Goal: Find specific page/section: Find specific page/section

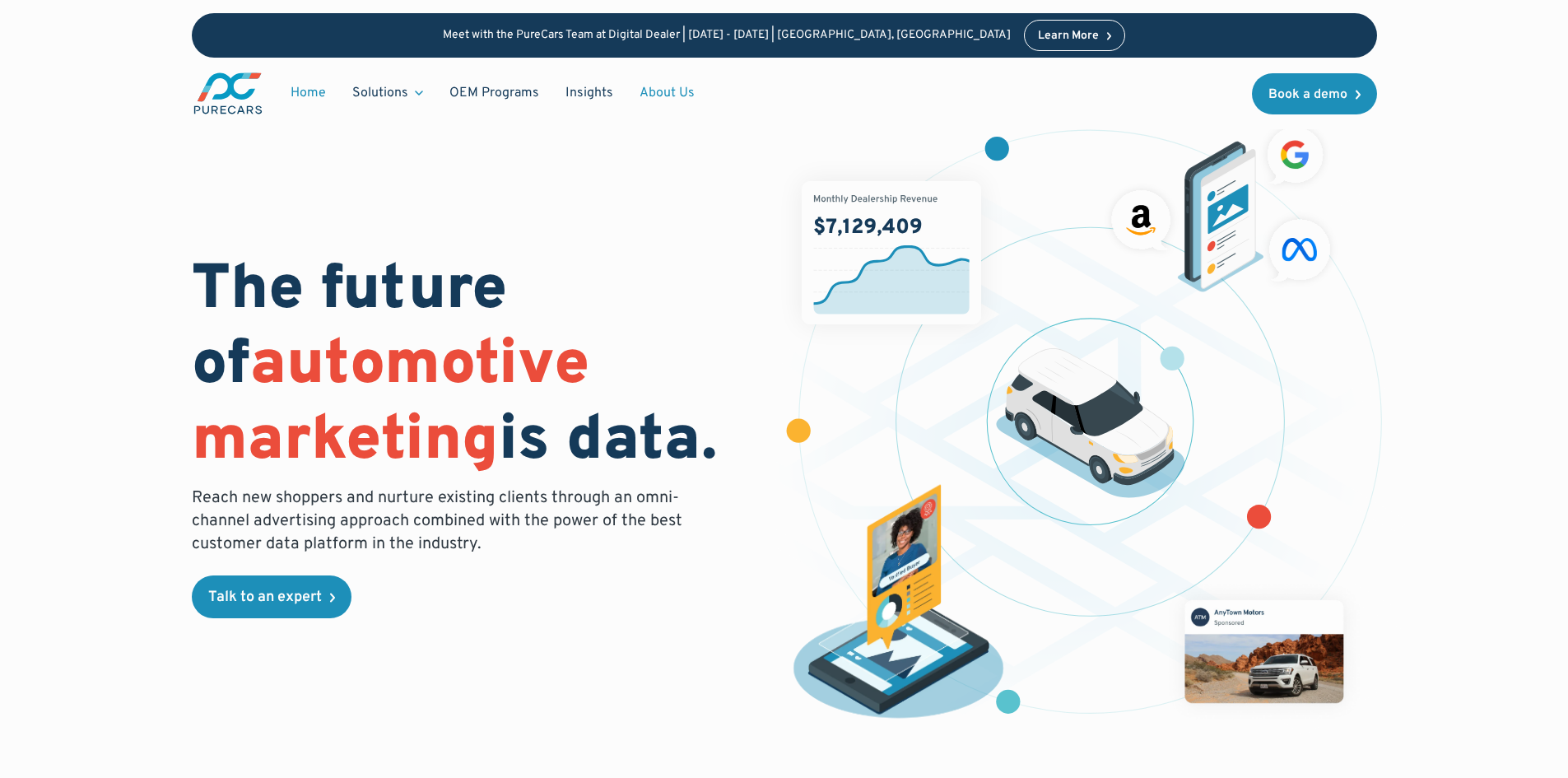
click at [657, 94] on link "About Us" at bounding box center [667, 92] width 81 height 31
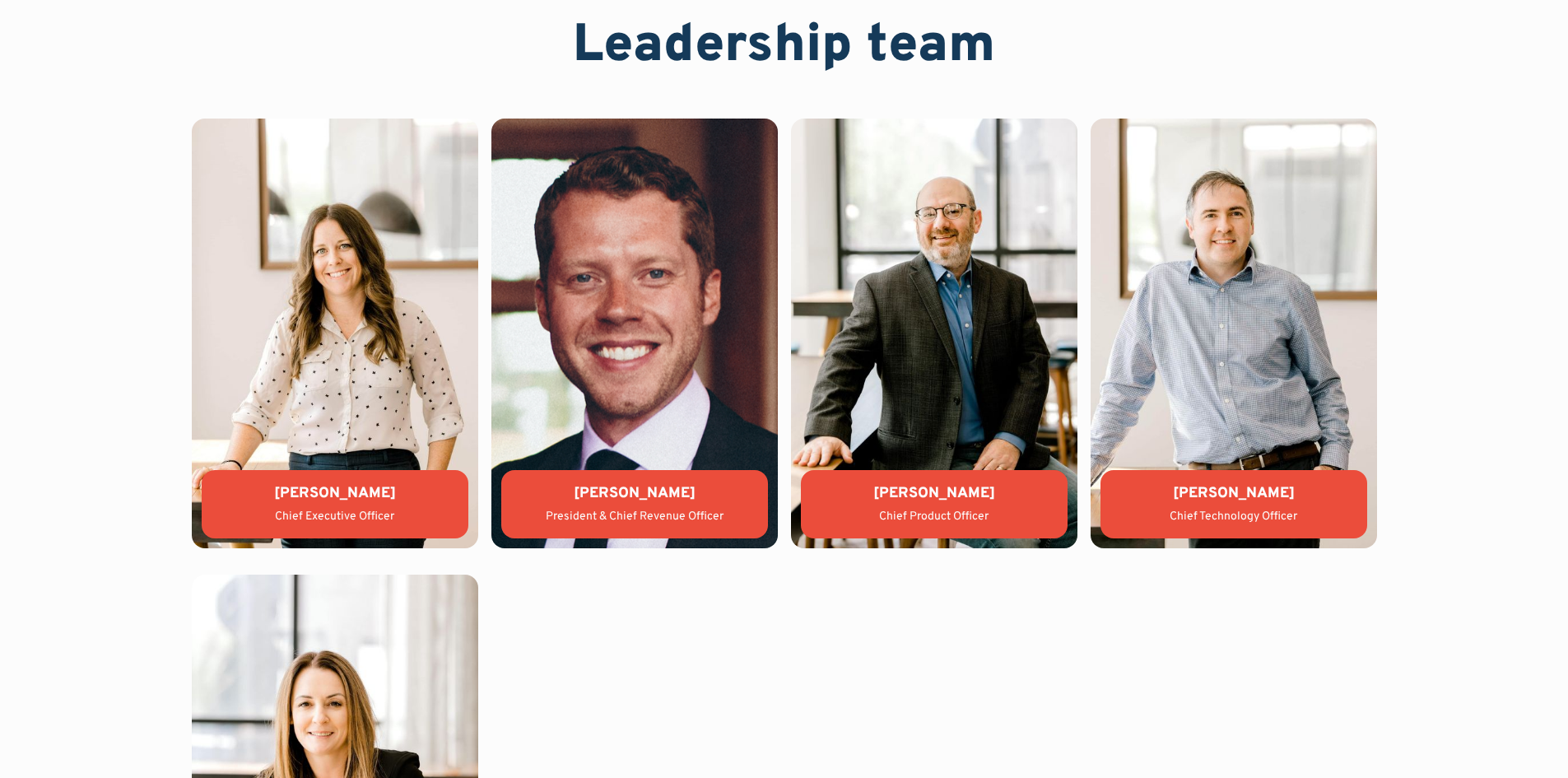
scroll to position [3665, 0]
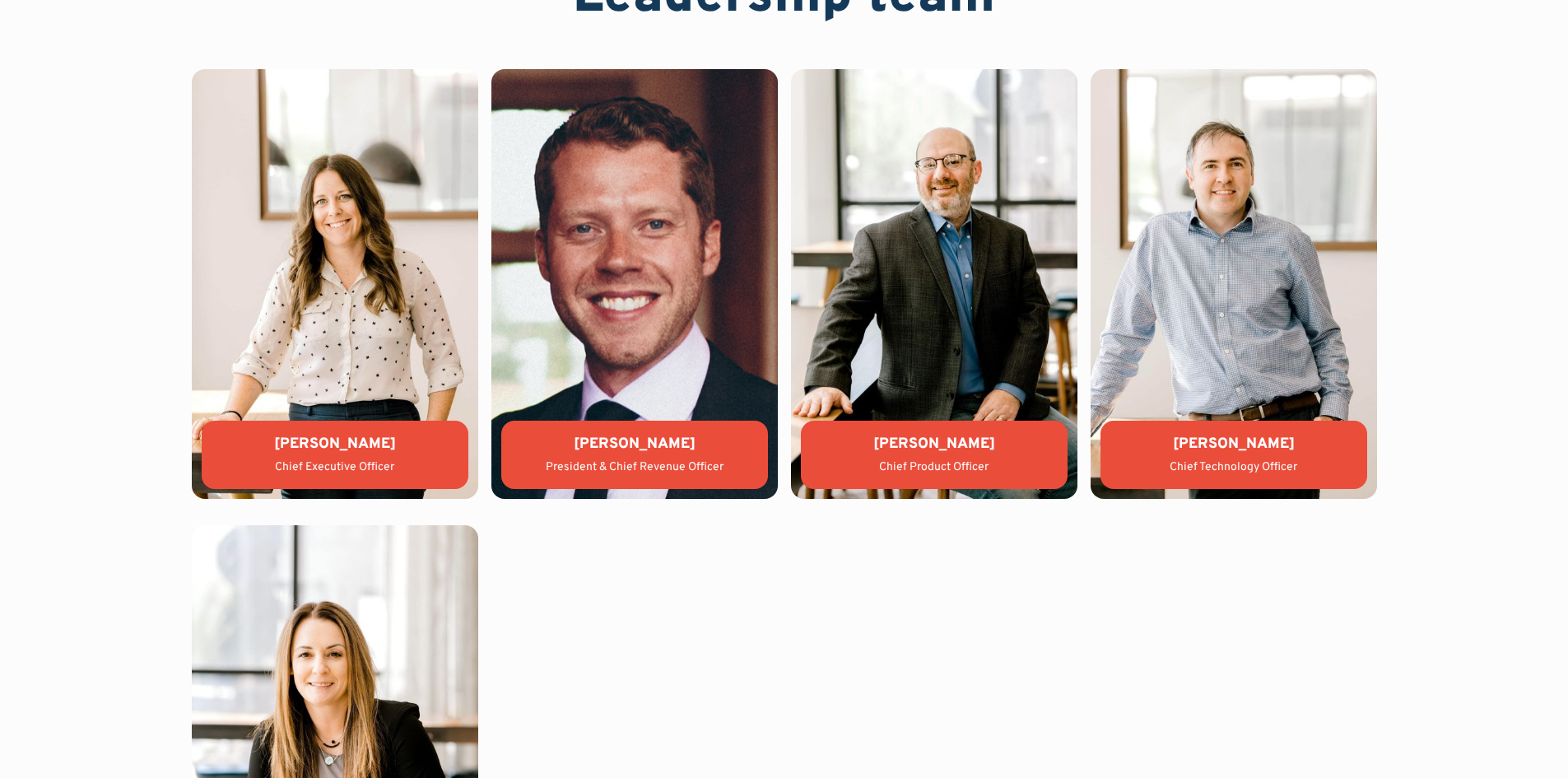
drag, startPoint x: 320, startPoint y: 441, endPoint x: 402, endPoint y: 450, distance: 82.5
click at [402, 450] on div "Lauren Donalson" at bounding box center [335, 444] width 241 height 21
copy div "Lauren Donalson"
drag, startPoint x: 279, startPoint y: 462, endPoint x: 420, endPoint y: 471, distance: 141.3
click at [420, 471] on div "Chief Executive Officer" at bounding box center [335, 467] width 241 height 17
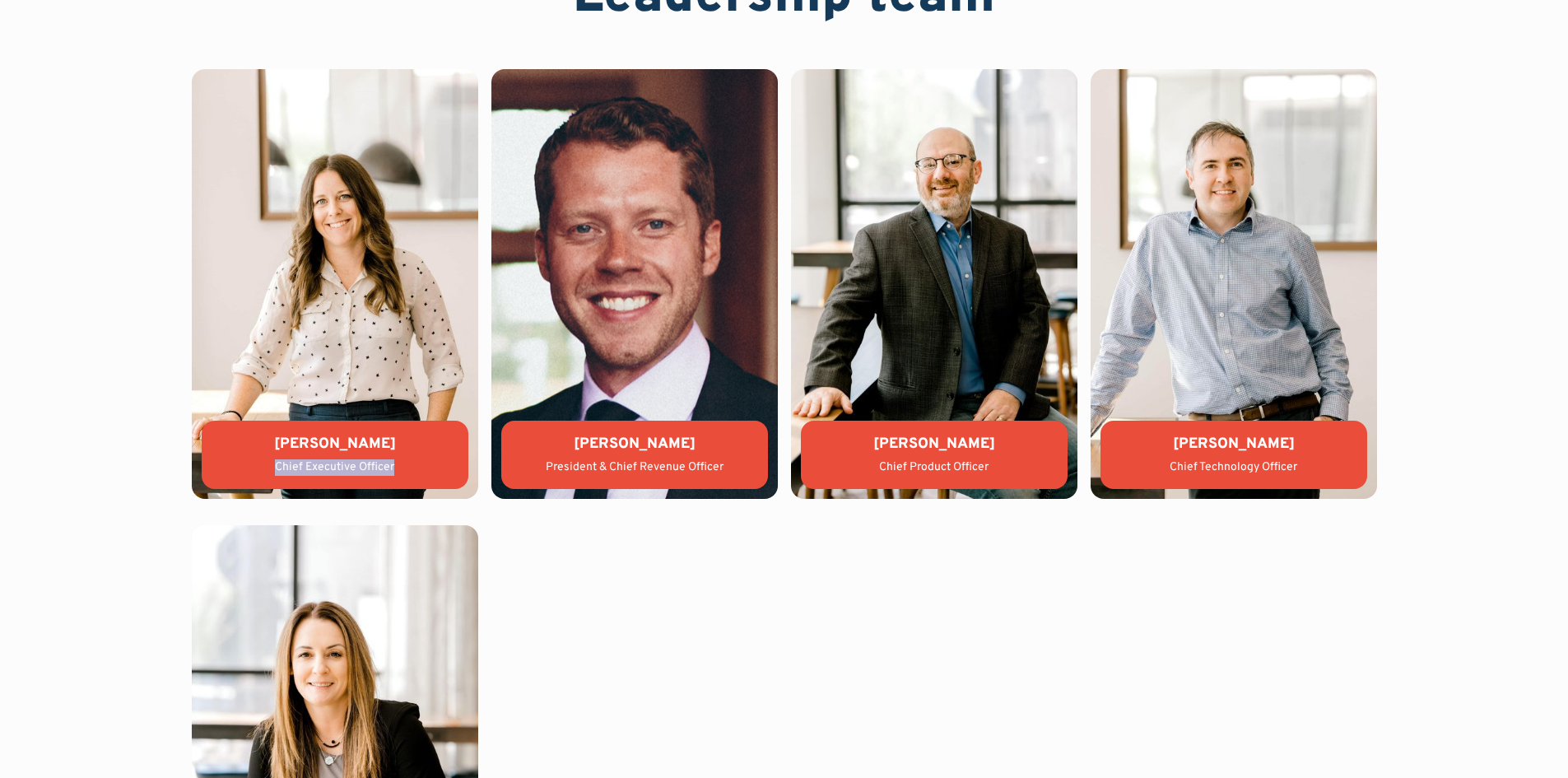
copy div "Chief Executive Officer"
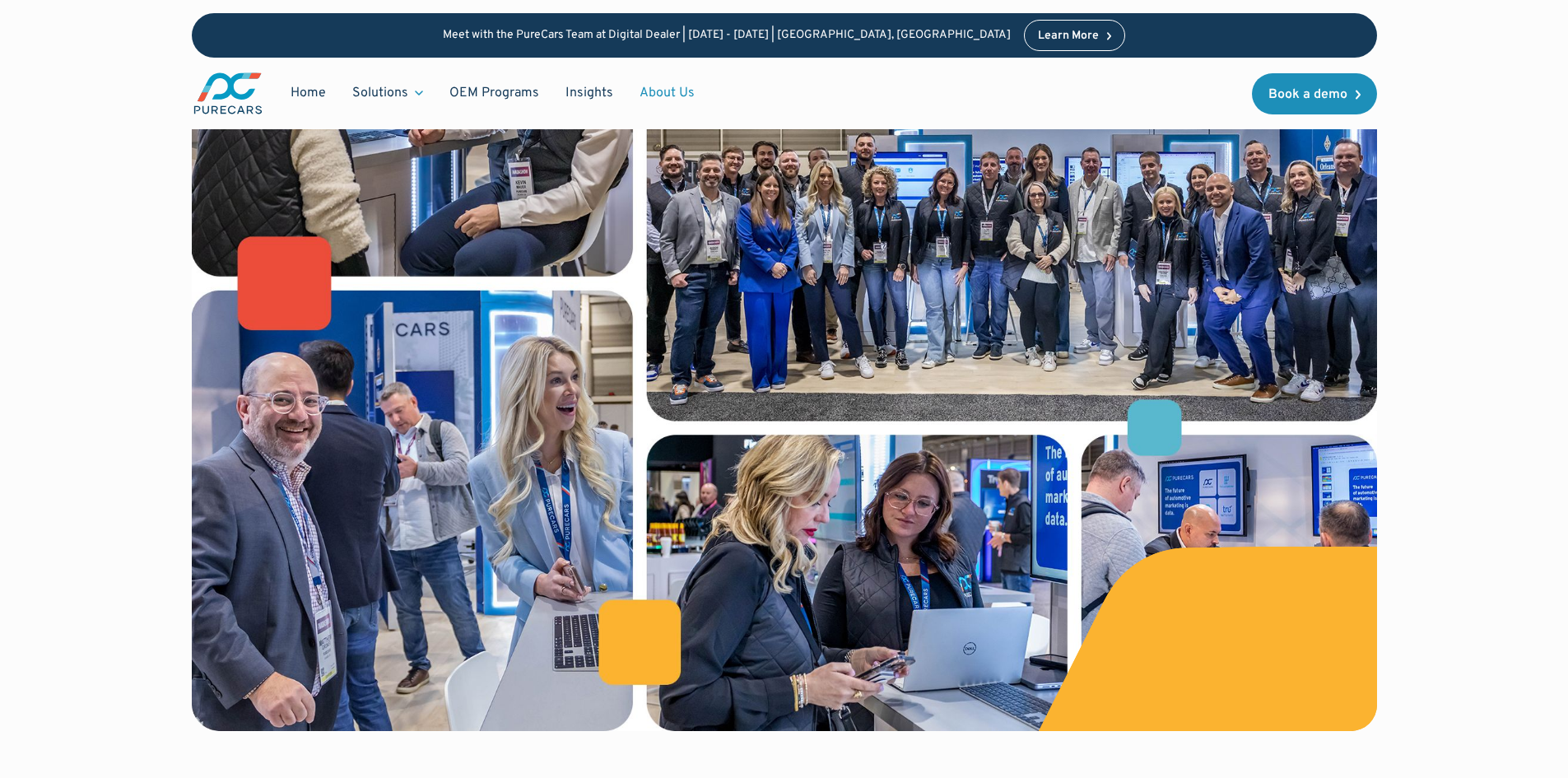
scroll to position [289, 0]
